Goal: Task Accomplishment & Management: Use online tool/utility

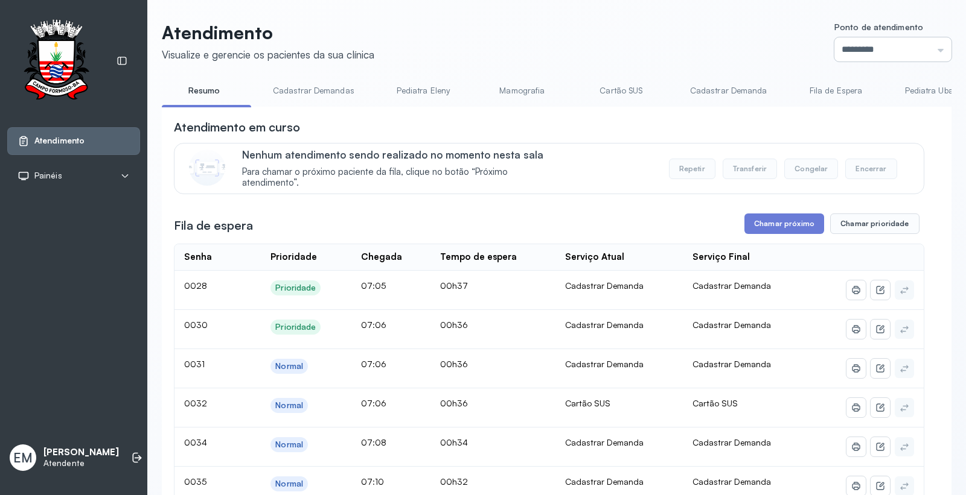
click at [864, 56] on input "*********" at bounding box center [892, 49] width 117 height 24
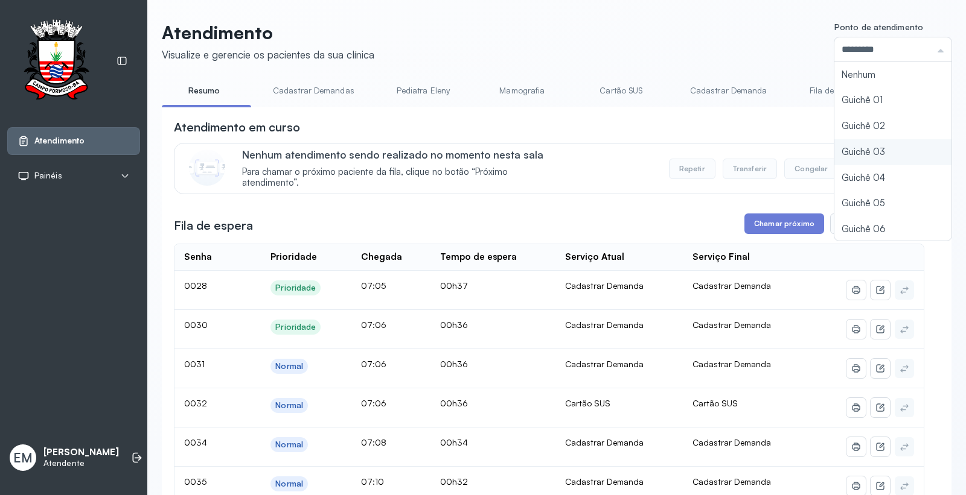
type input "*********"
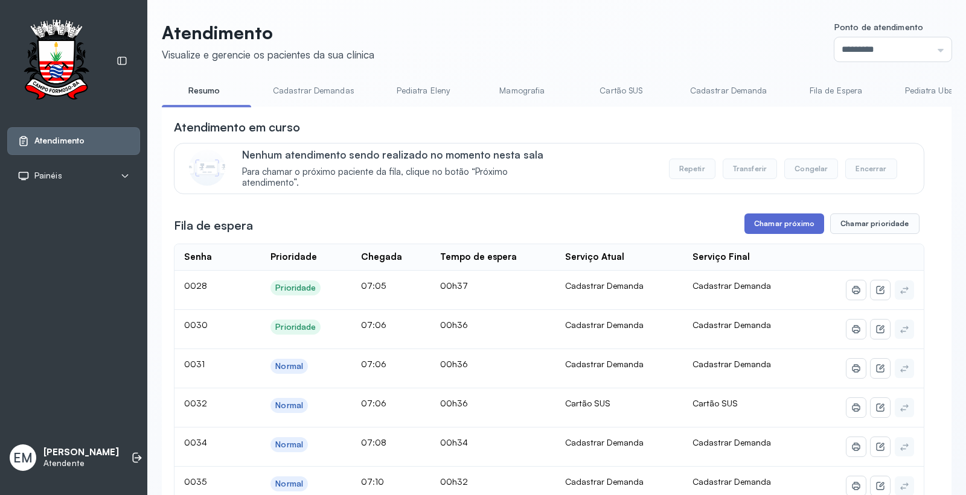
click at [794, 234] on button "Chamar próximo" at bounding box center [784, 224] width 80 height 21
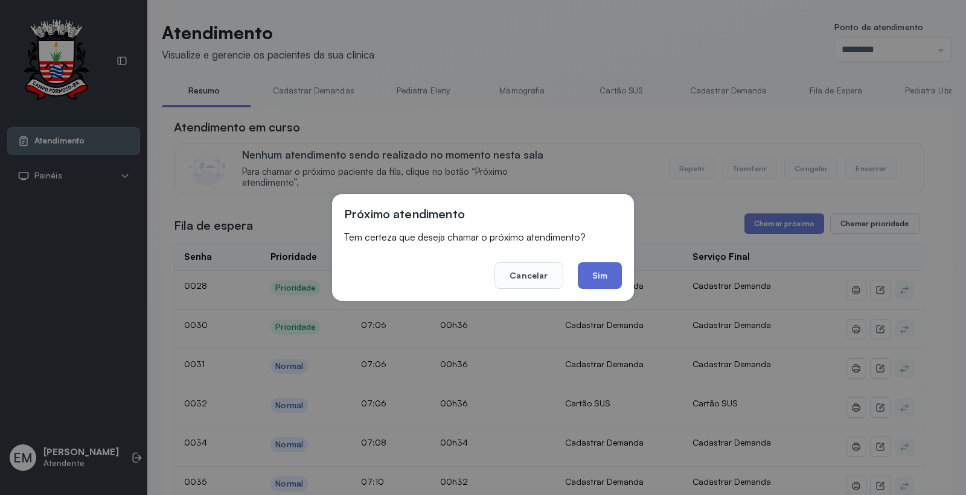
click at [582, 263] on button "Sim" at bounding box center [600, 276] width 44 height 27
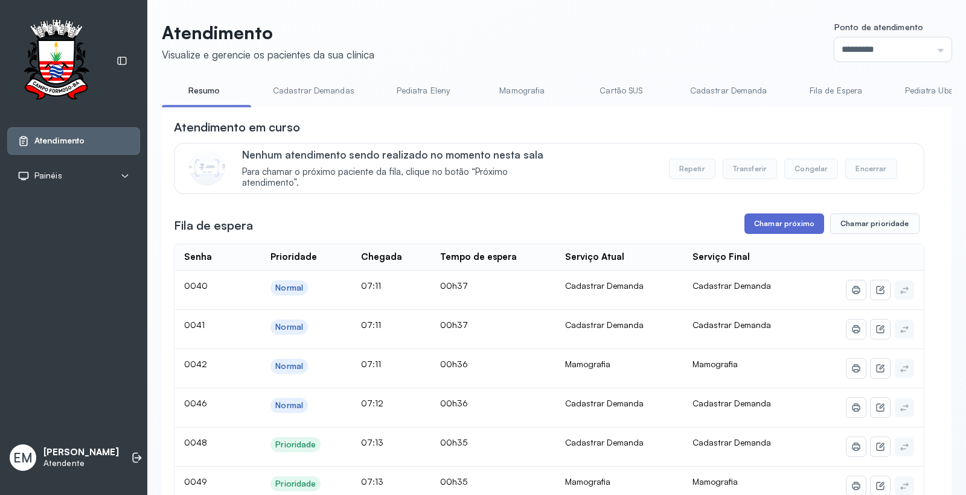
click at [753, 231] on button "Chamar próximo" at bounding box center [784, 224] width 80 height 21
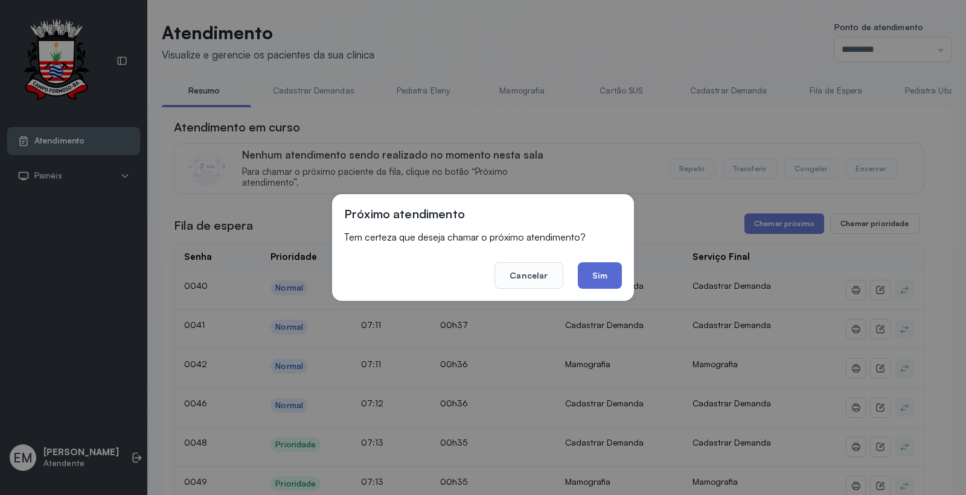
click at [607, 276] on button "Sim" at bounding box center [600, 276] width 44 height 27
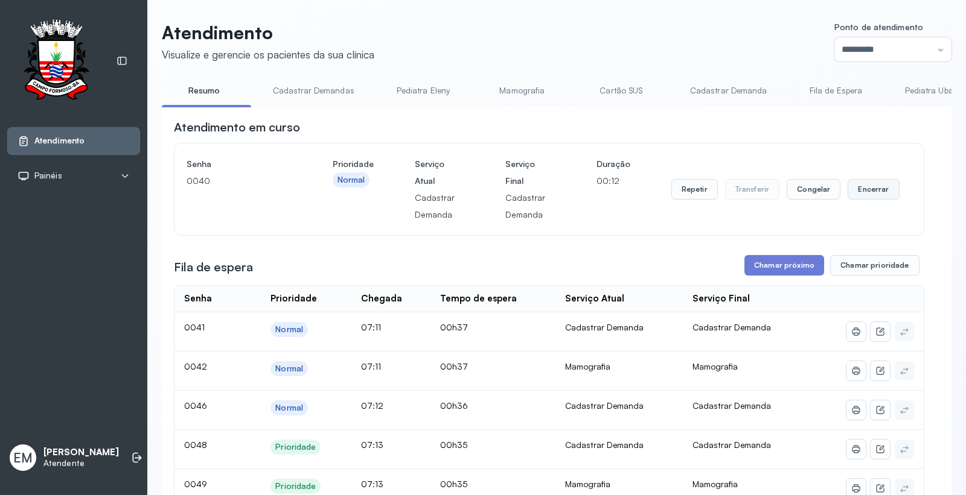
click at [867, 183] on button "Encerrar" at bounding box center [872, 189] width 51 height 21
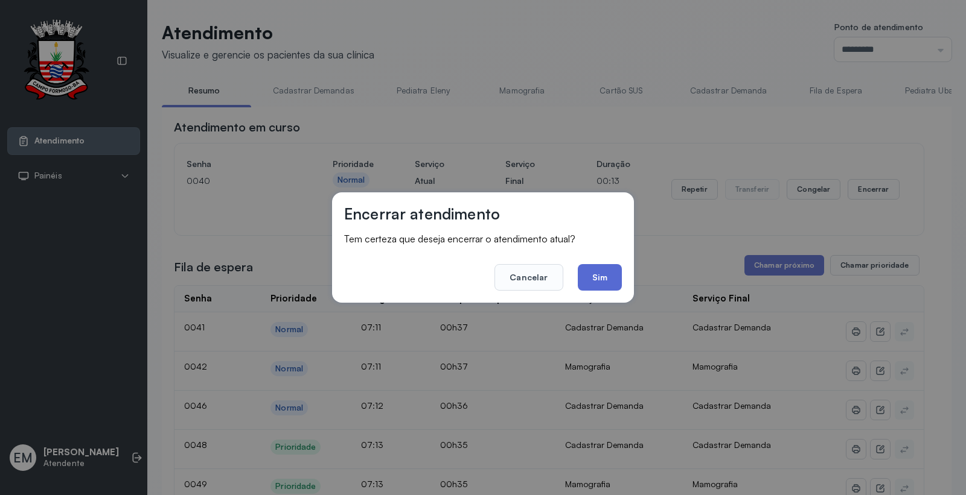
click at [601, 273] on button "Sim" at bounding box center [600, 277] width 44 height 27
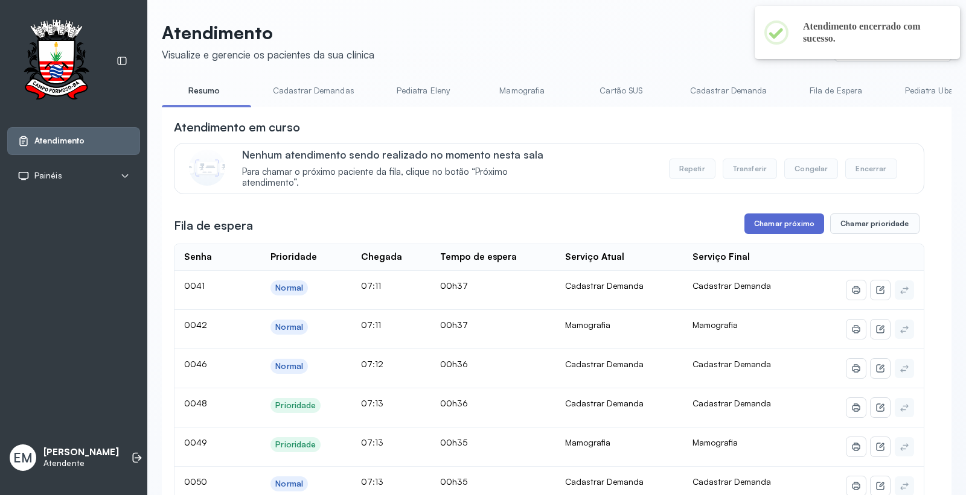
click at [772, 232] on button "Chamar próximo" at bounding box center [784, 224] width 80 height 21
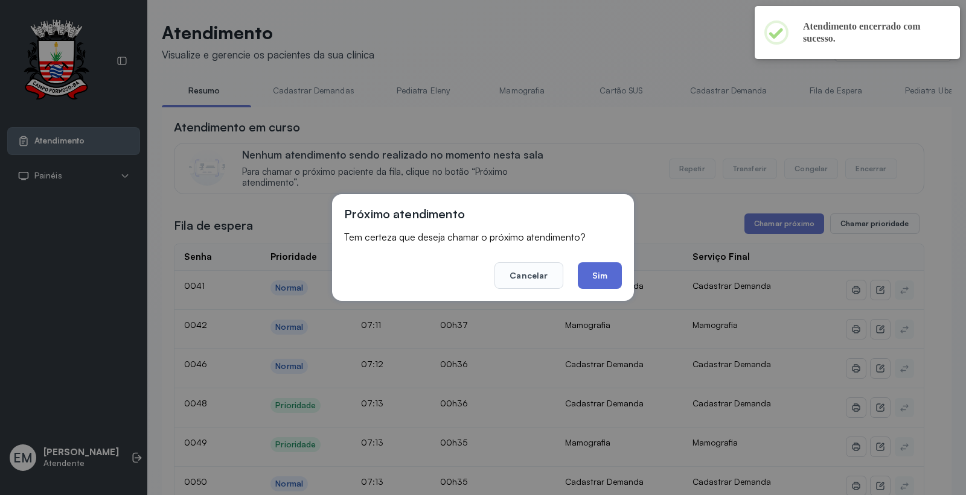
click at [619, 276] on button "Sim" at bounding box center [600, 276] width 44 height 27
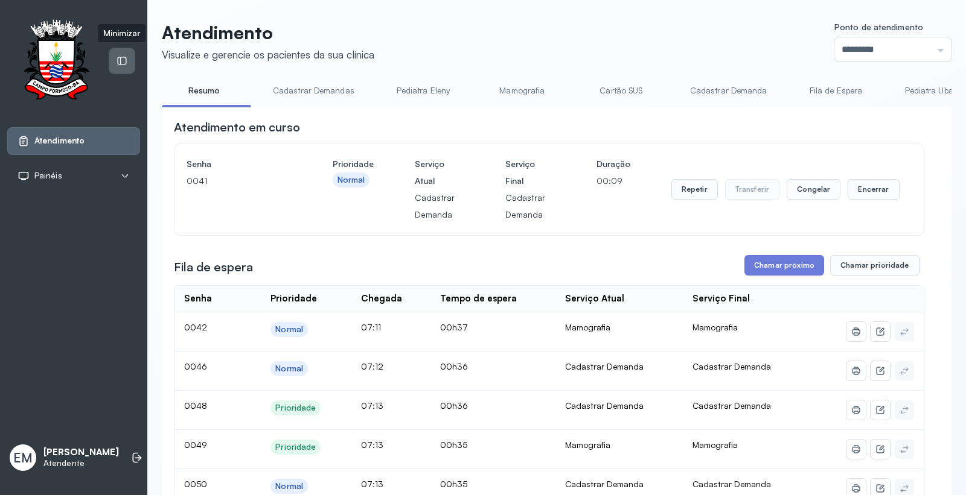
click at [129, 53] on div at bounding box center [121, 60] width 25 height 25
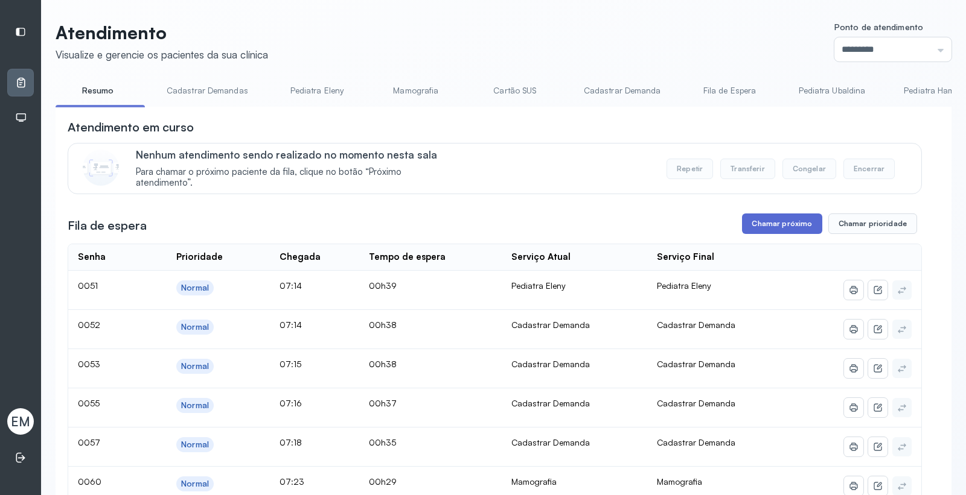
click at [786, 218] on button "Chamar próximo" at bounding box center [782, 224] width 80 height 21
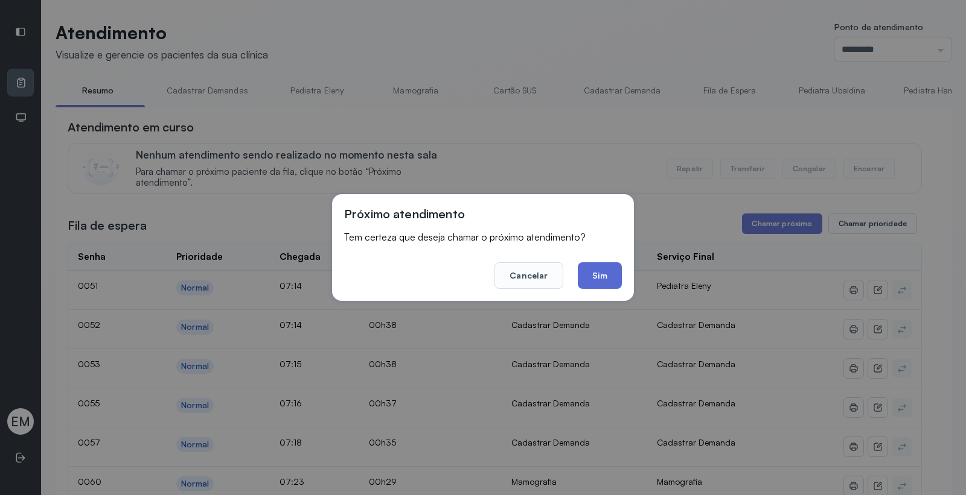
click at [583, 274] on button "Sim" at bounding box center [600, 276] width 44 height 27
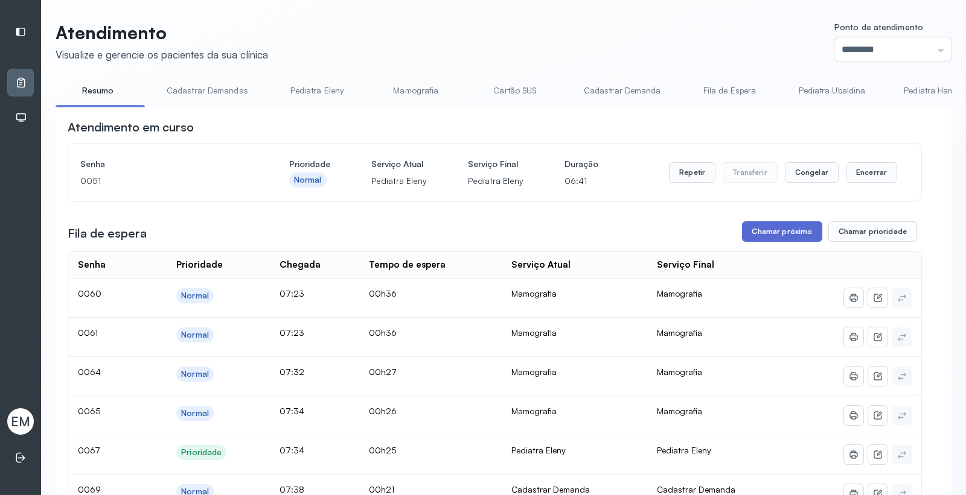
click at [750, 231] on button "Chamar próximo" at bounding box center [782, 231] width 80 height 21
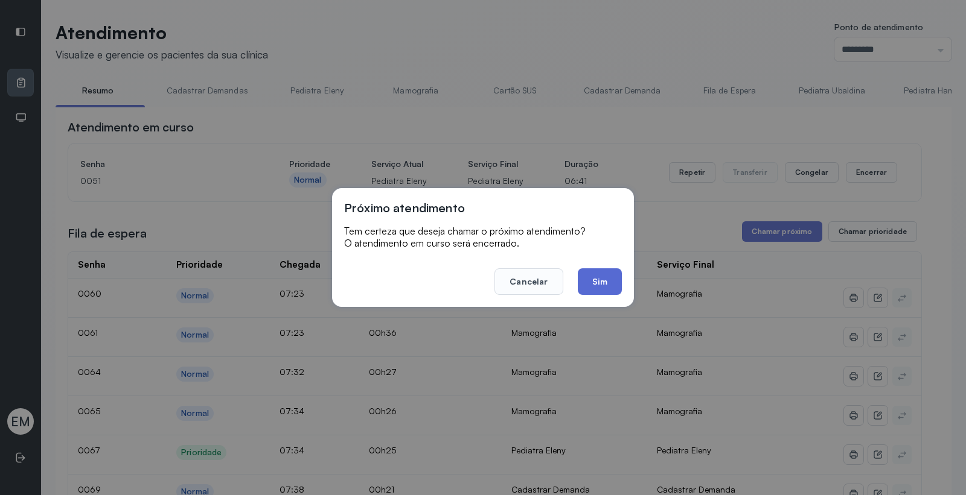
click at [606, 278] on button "Sim" at bounding box center [600, 282] width 44 height 27
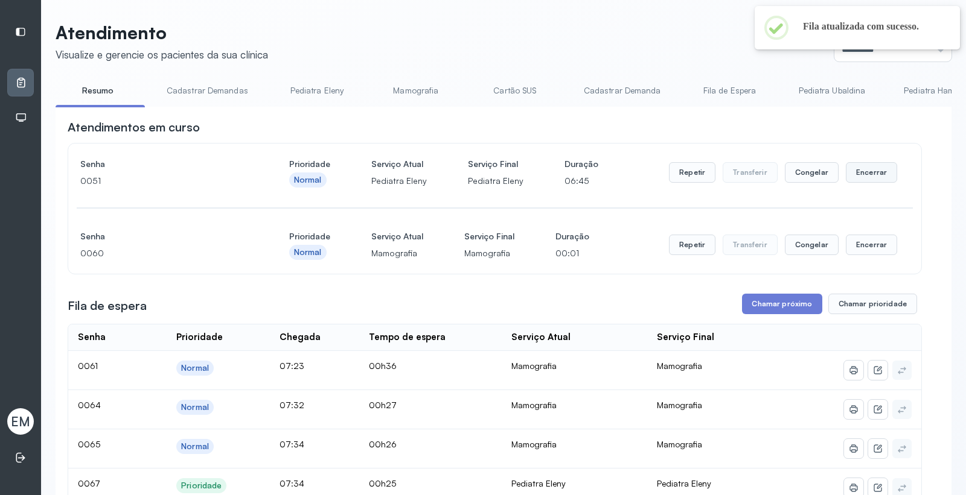
click at [864, 171] on button "Encerrar" at bounding box center [870, 172] width 51 height 21
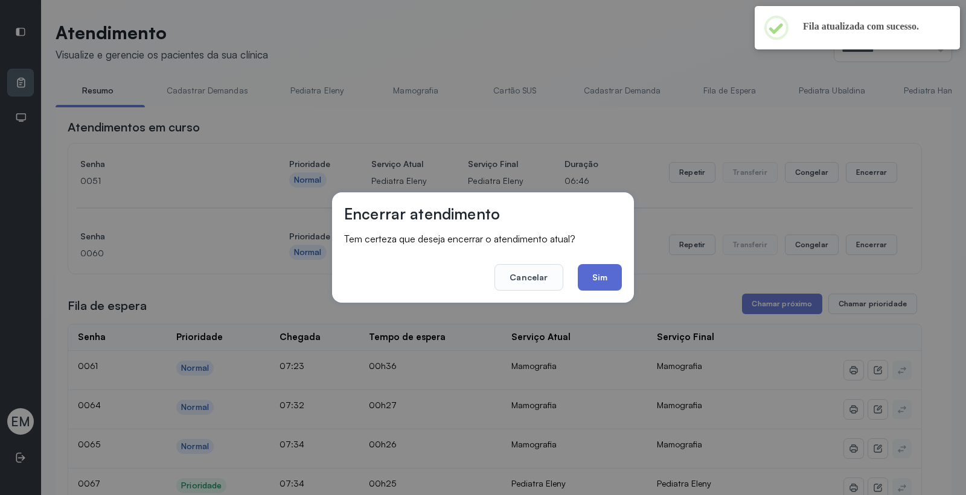
click at [610, 279] on button "Sim" at bounding box center [600, 277] width 44 height 27
